Goal: Check status

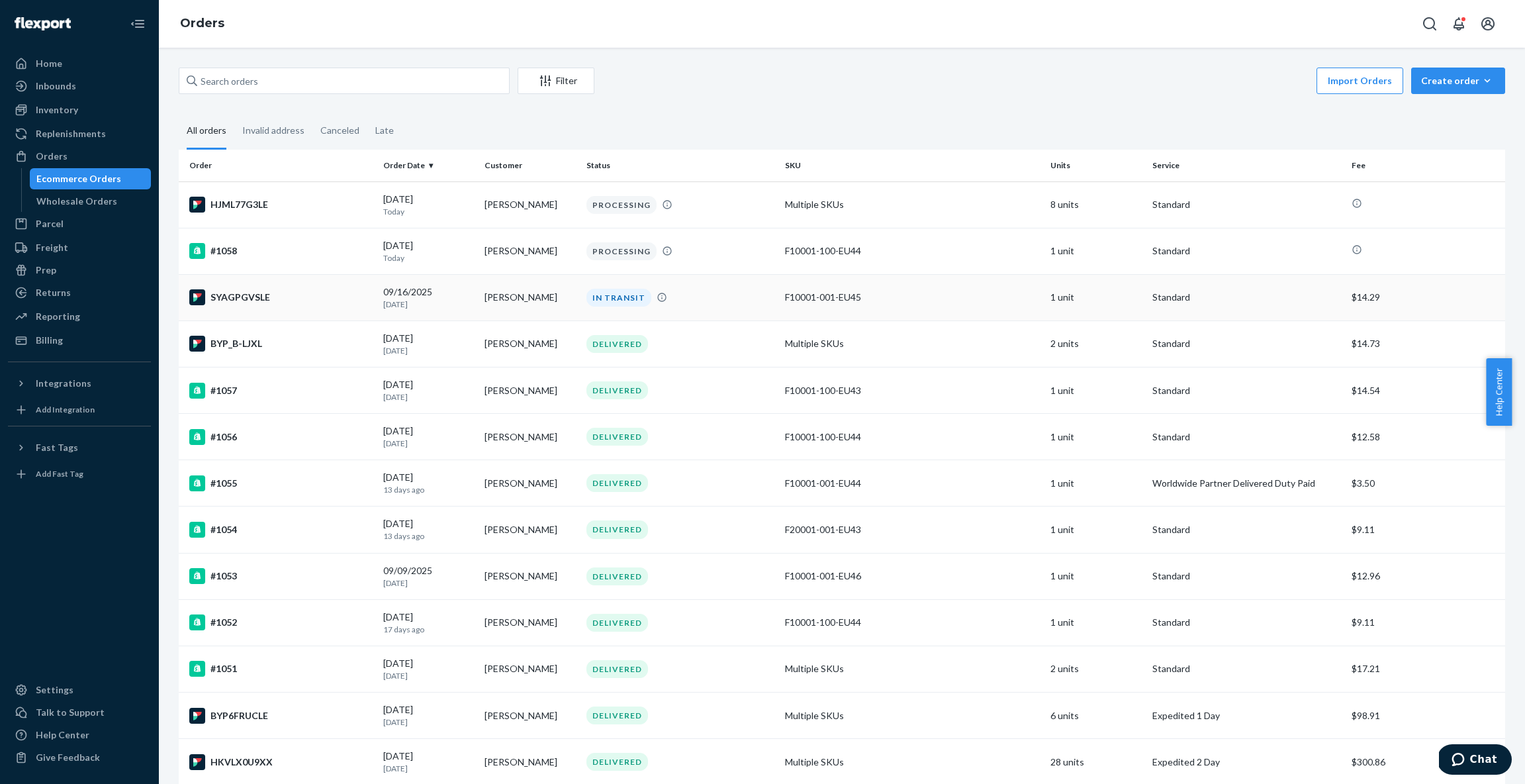
click at [691, 304] on div "IN TRANSIT" at bounding box center [680, 297] width 194 height 18
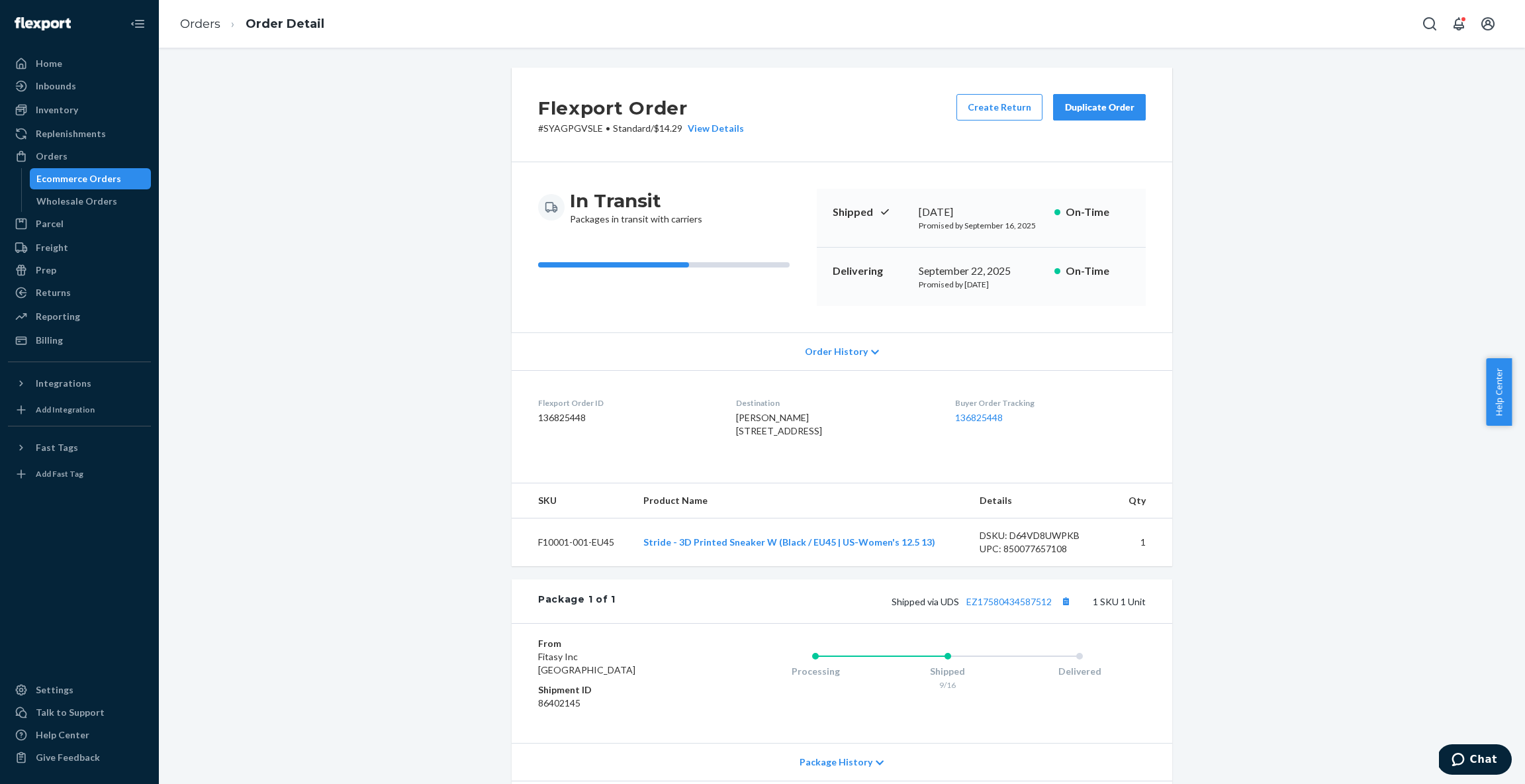
click at [871, 351] on icon at bounding box center [875, 351] width 8 height 9
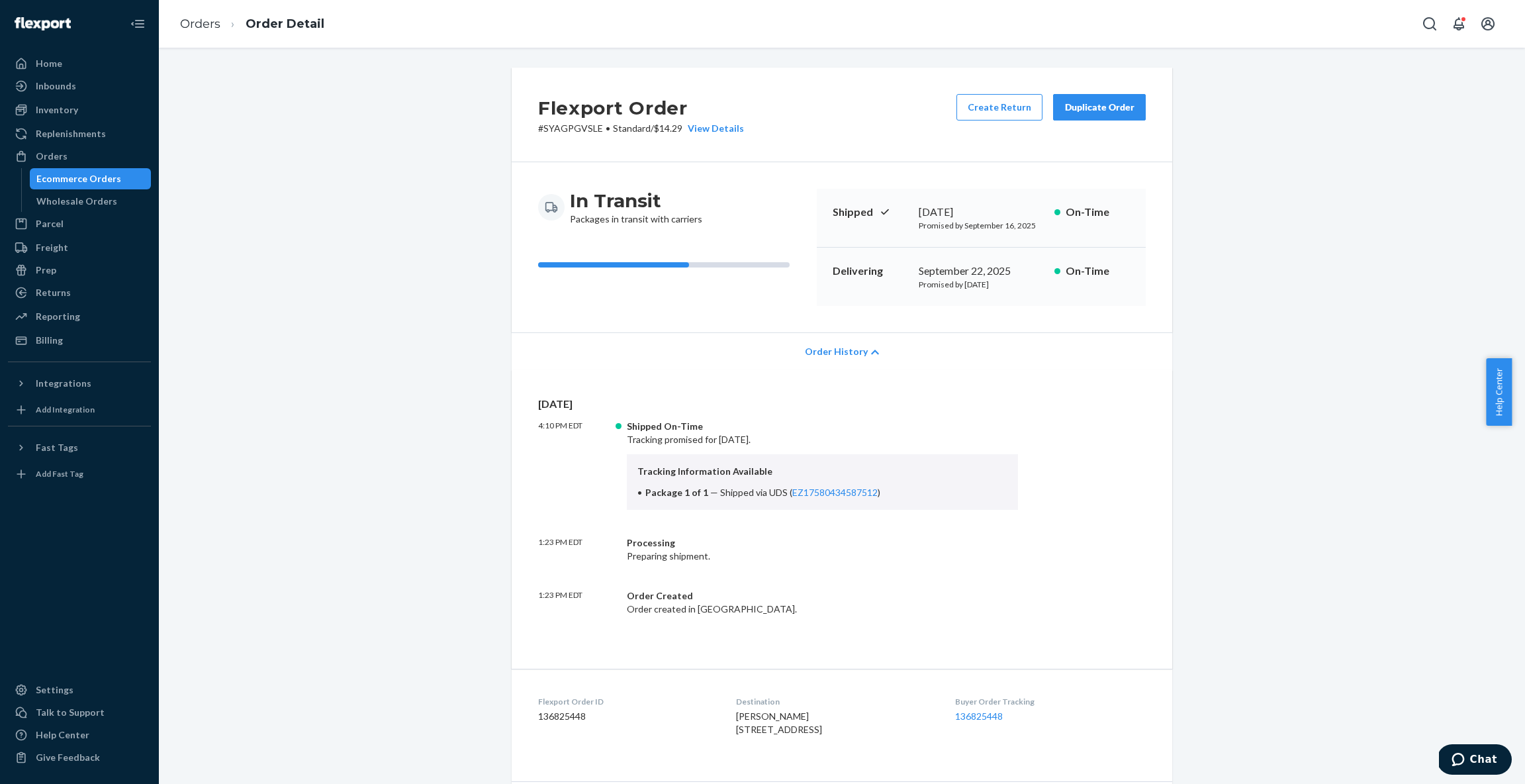
click at [871, 351] on icon at bounding box center [875, 351] width 8 height 5
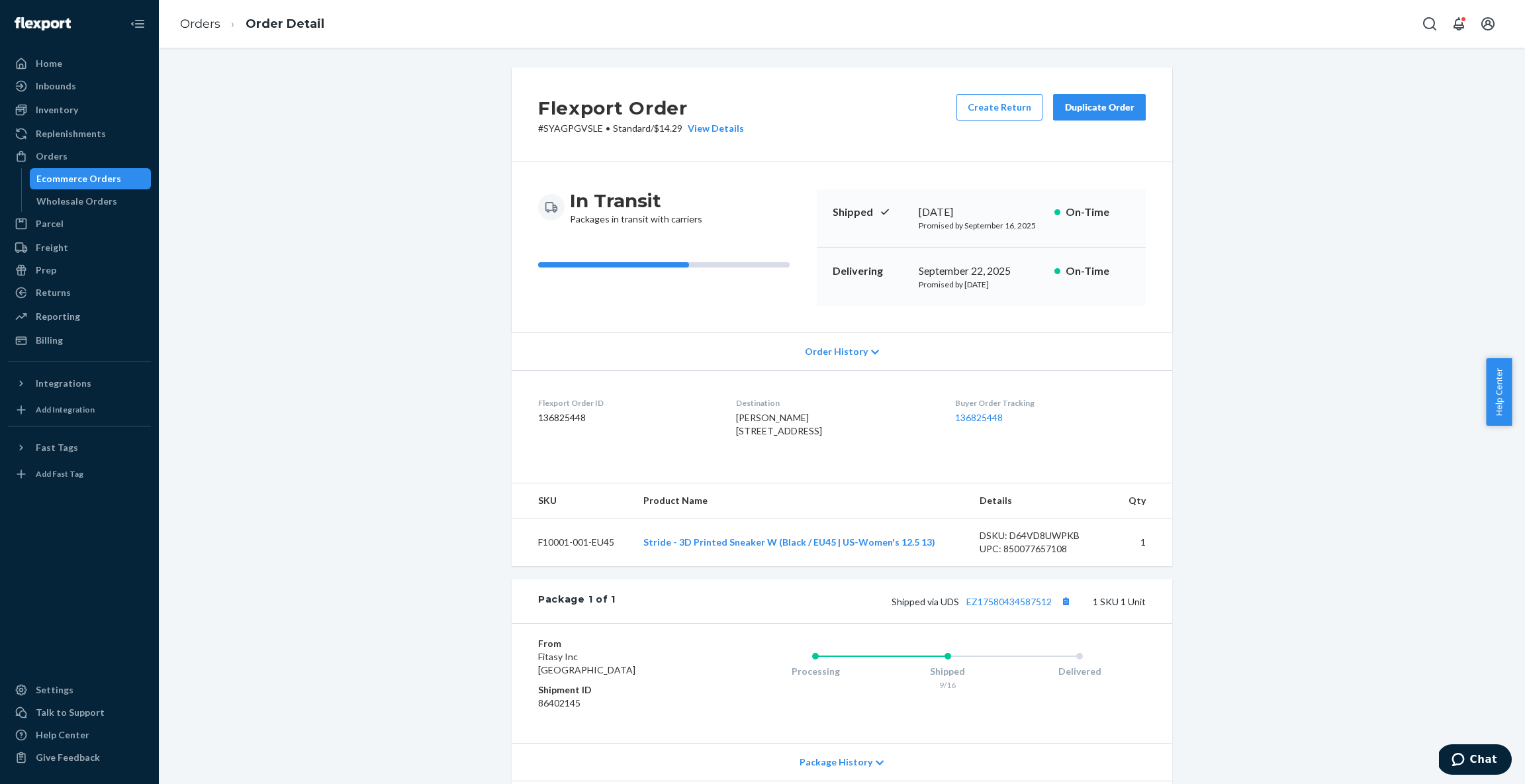
scroll to position [117, 0]
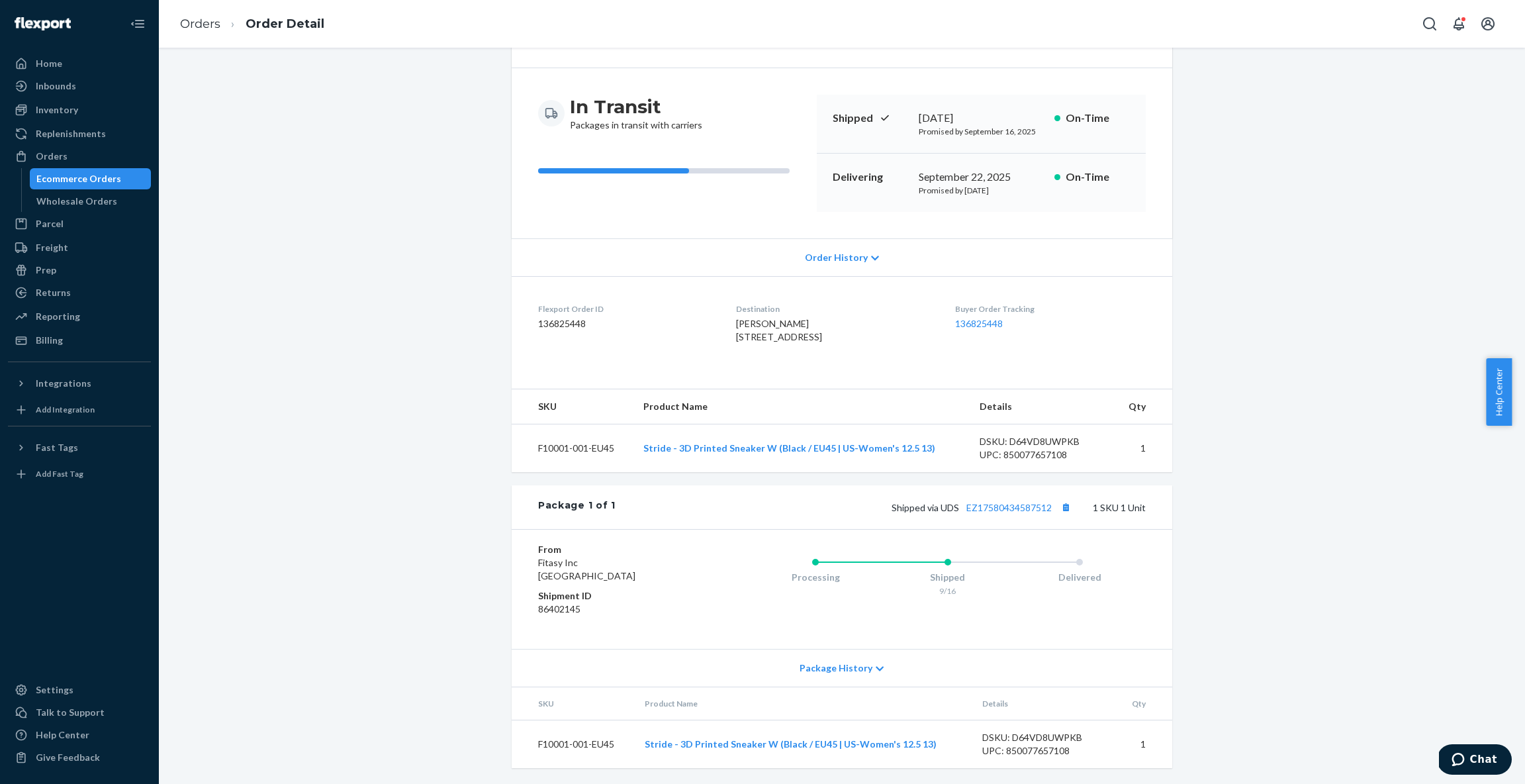
click at [876, 669] on icon at bounding box center [880, 668] width 8 height 5
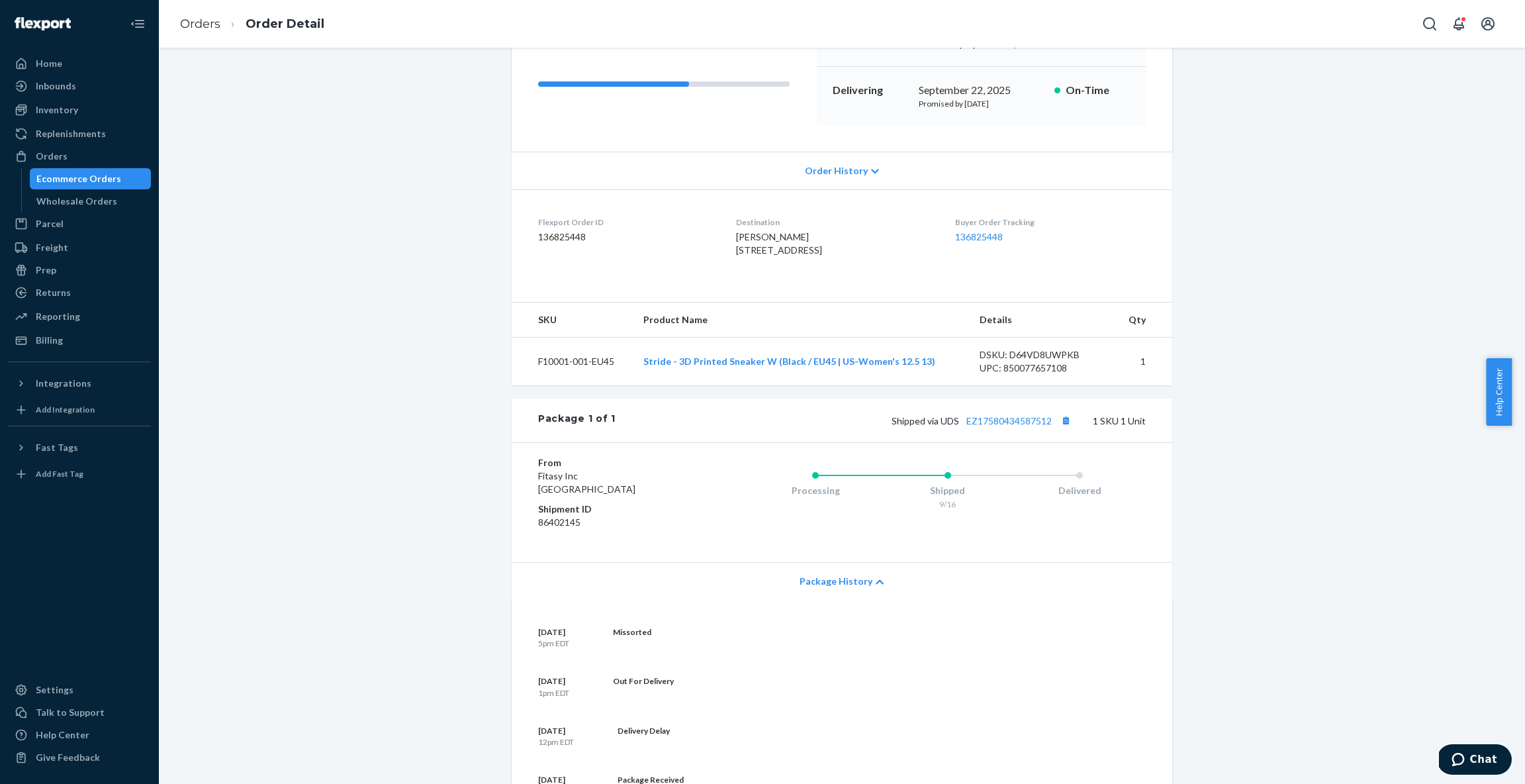
scroll to position [170, 0]
